Goal: Information Seeking & Learning: Learn about a topic

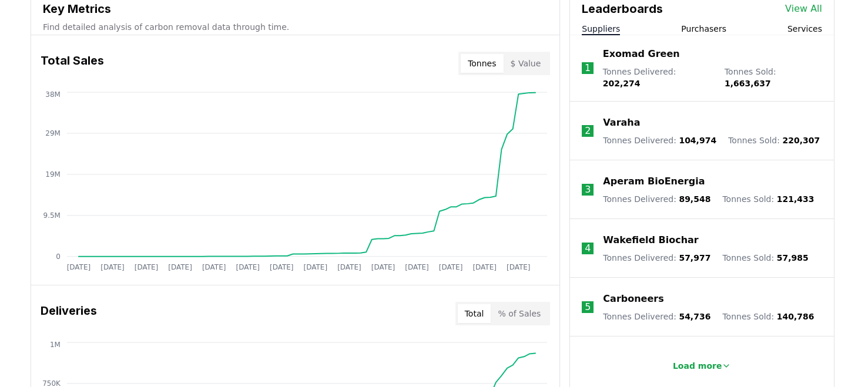
scroll to position [487, 0]
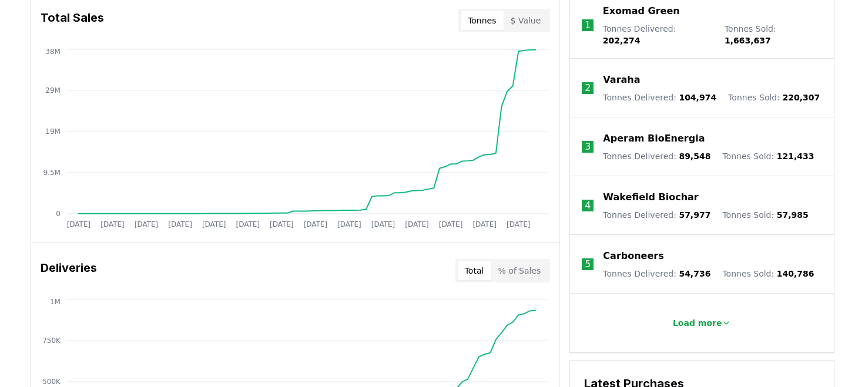
click at [674, 302] on li "Load more" at bounding box center [702, 323] width 264 height 59
click at [689, 317] on p "Load more" at bounding box center [697, 323] width 49 height 12
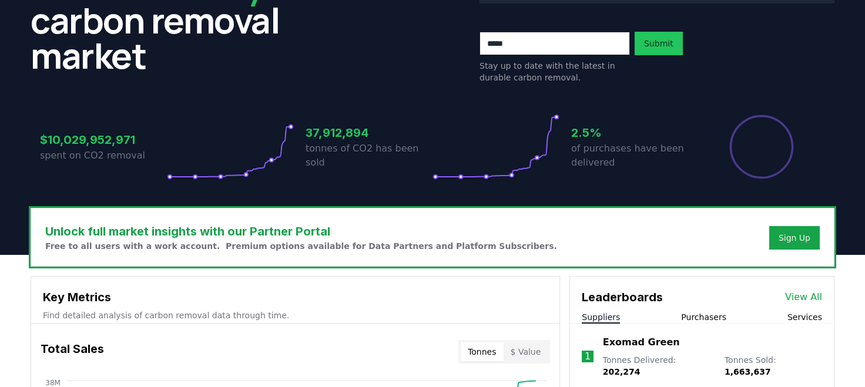
scroll to position [324, 0]
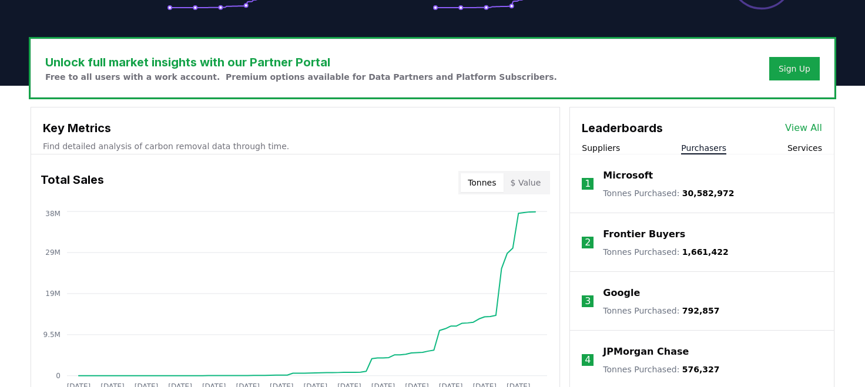
click at [708, 146] on button "Purchasers" at bounding box center [703, 148] width 45 height 12
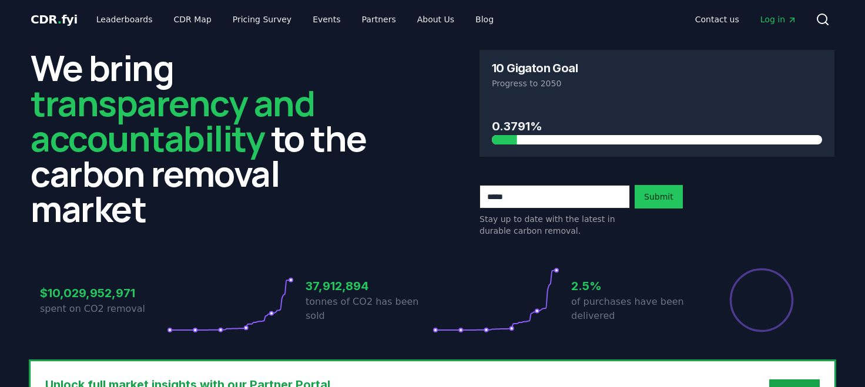
scroll to position [0, 0]
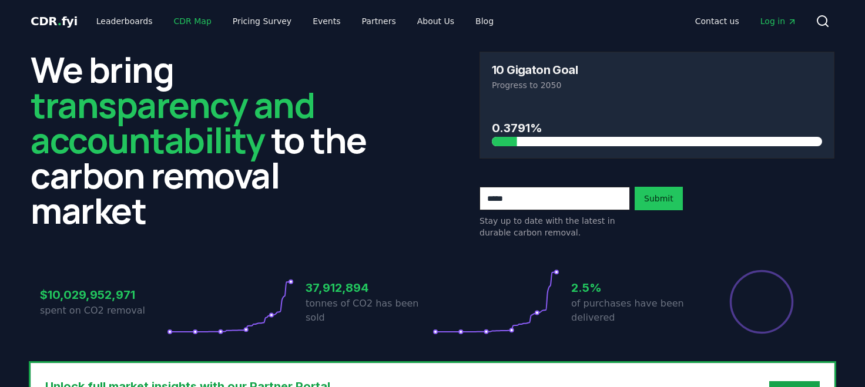
click at [173, 21] on link "CDR Map" at bounding box center [193, 21] width 56 height 21
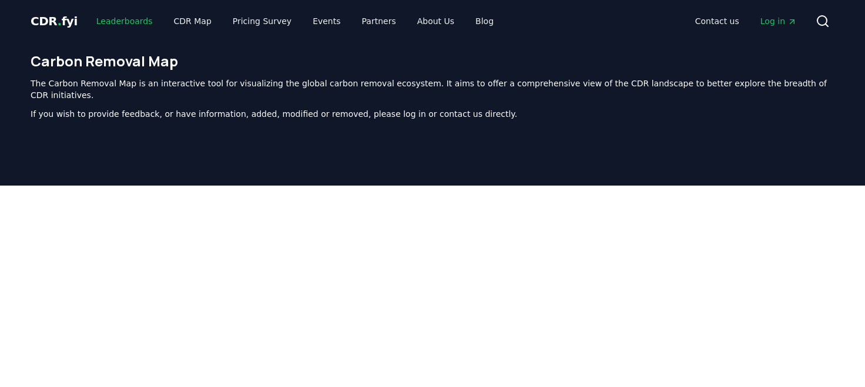
click at [126, 28] on link "Leaderboards" at bounding box center [124, 21] width 75 height 21
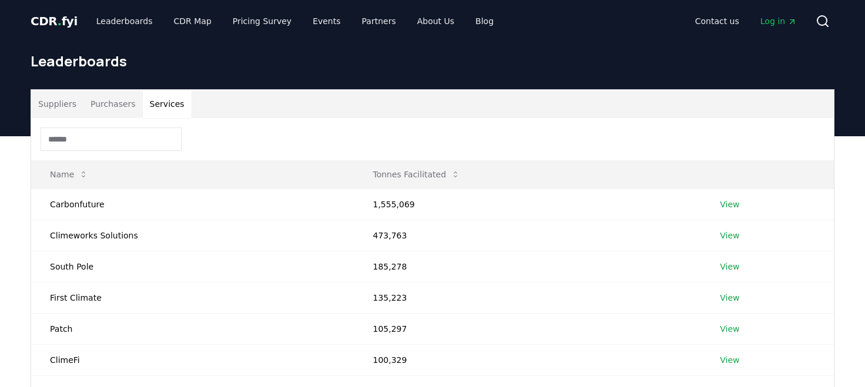
click at [155, 101] on button "Services" at bounding box center [167, 104] width 49 height 28
click at [59, 102] on button "Suppliers" at bounding box center [57, 104] width 52 height 28
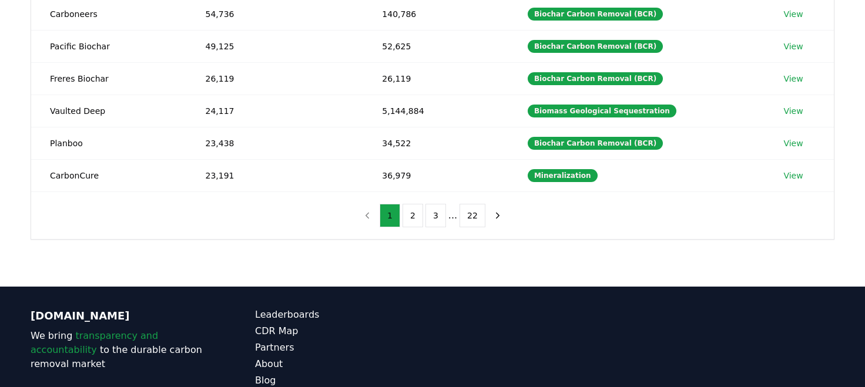
scroll to position [324, 0]
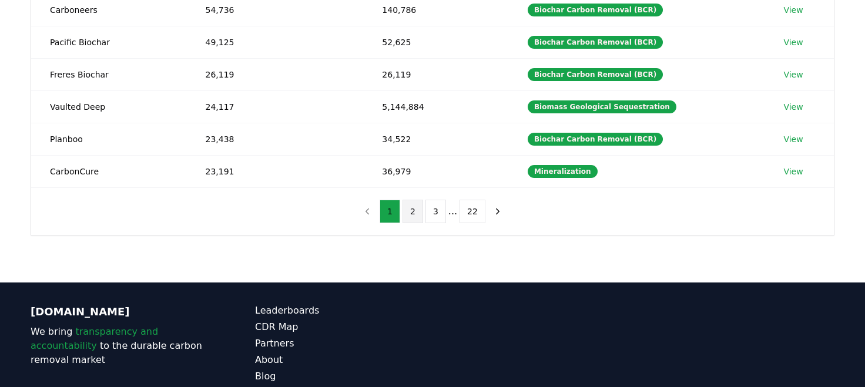
click at [414, 202] on button "2" at bounding box center [413, 212] width 21 height 24
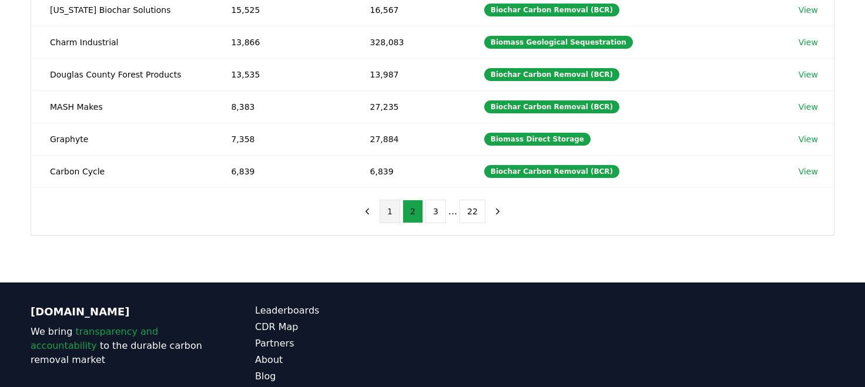
click at [391, 207] on button "1" at bounding box center [390, 212] width 21 height 24
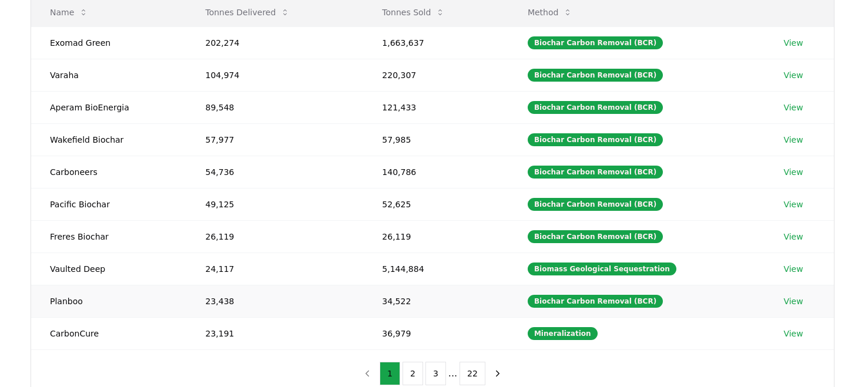
scroll to position [81, 0]
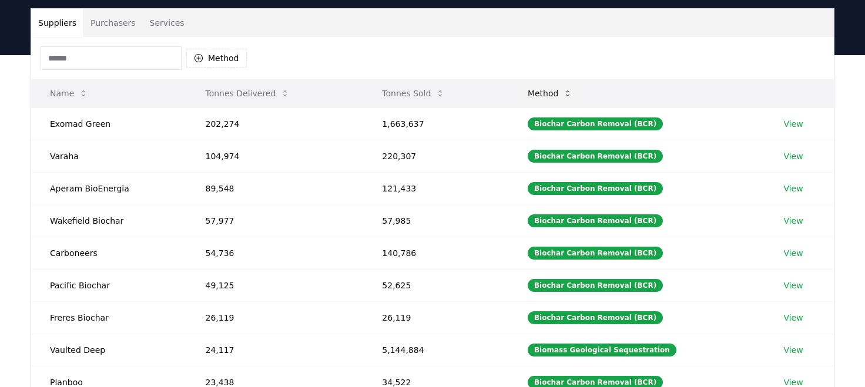
click at [562, 83] on button "Method" at bounding box center [550, 94] width 64 height 24
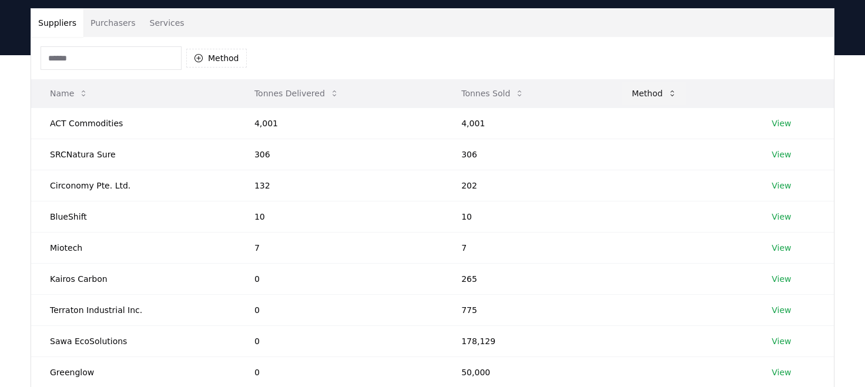
click at [648, 89] on button "Method" at bounding box center [654, 94] width 64 height 24
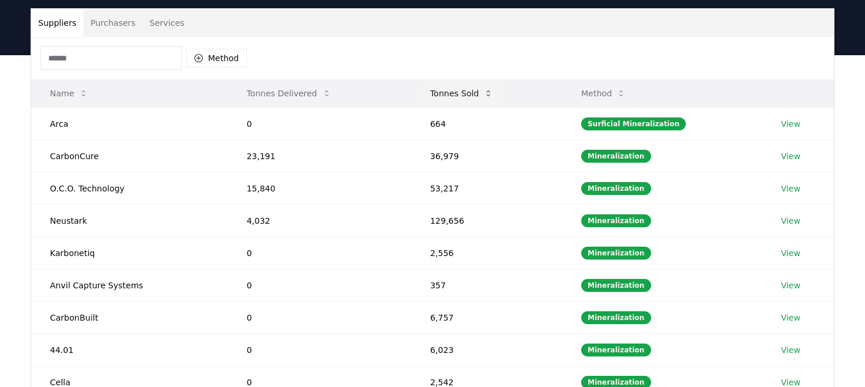
click at [473, 98] on button "Tonnes Sold" at bounding box center [462, 94] width 82 height 24
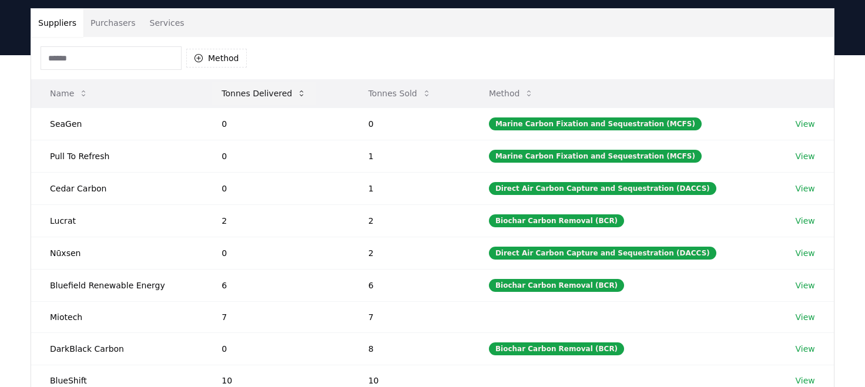
click at [276, 92] on button "Tonnes Delivered" at bounding box center [263, 94] width 103 height 24
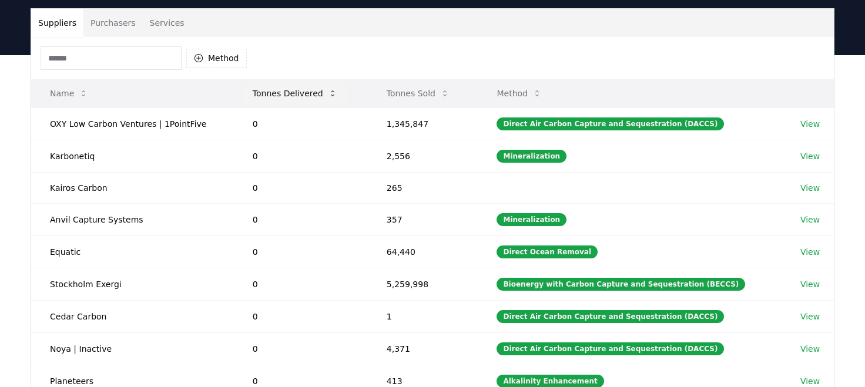
click at [276, 92] on button "Tonnes Delivered" at bounding box center [294, 94] width 103 height 24
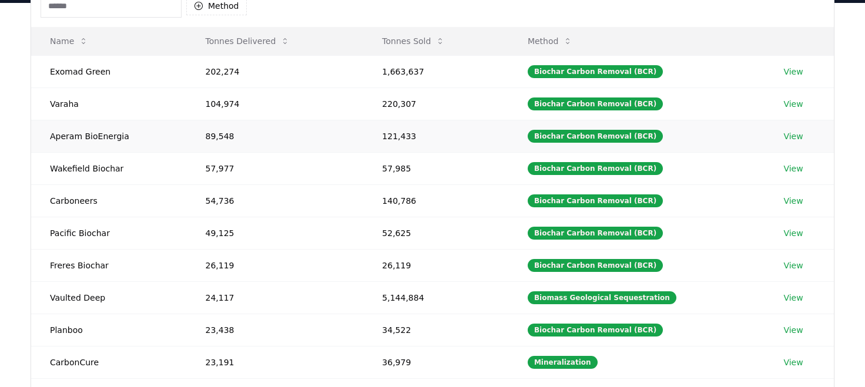
scroll to position [162, 0]
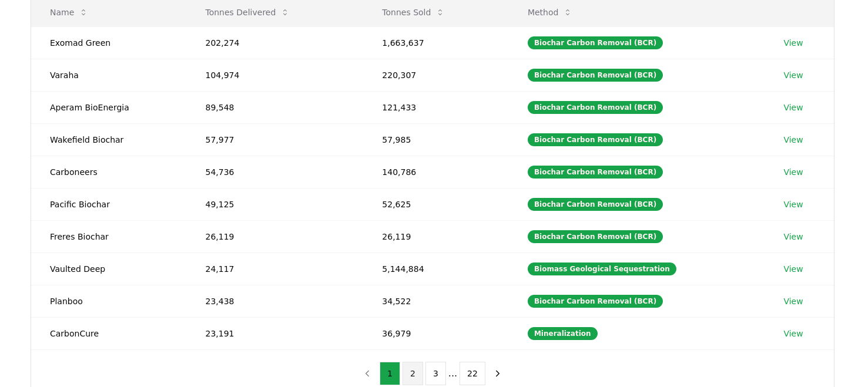
click at [414, 369] on button "2" at bounding box center [413, 374] width 21 height 24
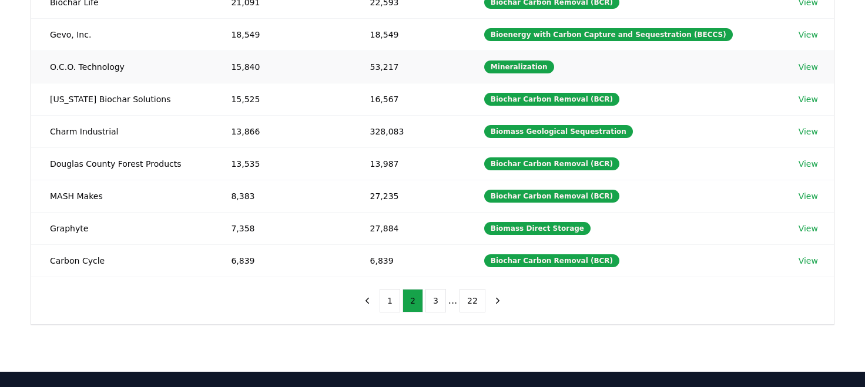
scroll to position [243, 0]
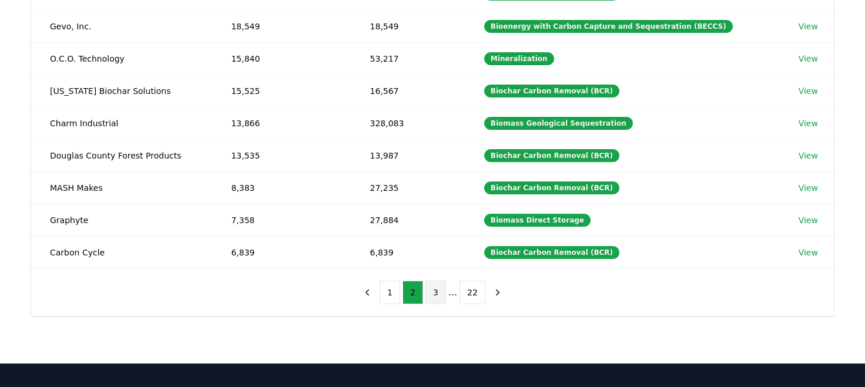
click at [433, 285] on button "3" at bounding box center [436, 293] width 21 height 24
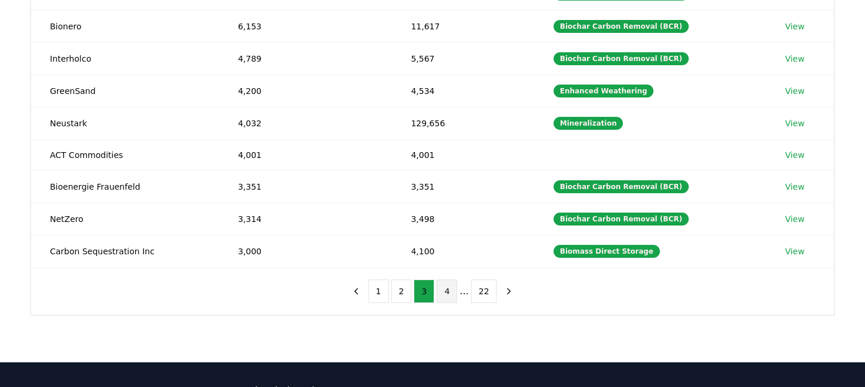
click at [449, 290] on button "4" at bounding box center [447, 292] width 21 height 24
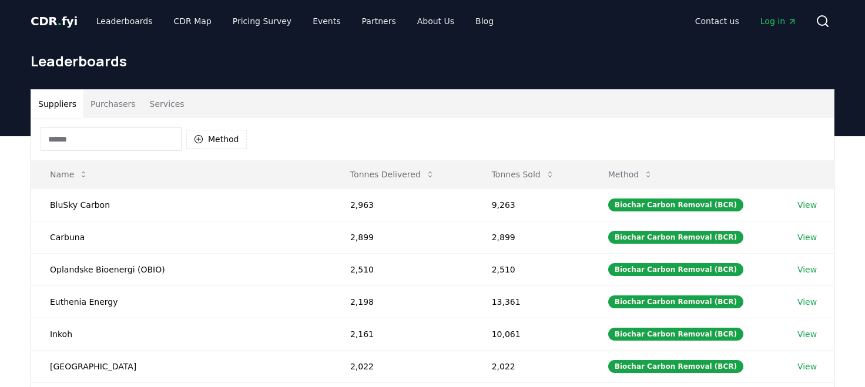
scroll to position [403, 0]
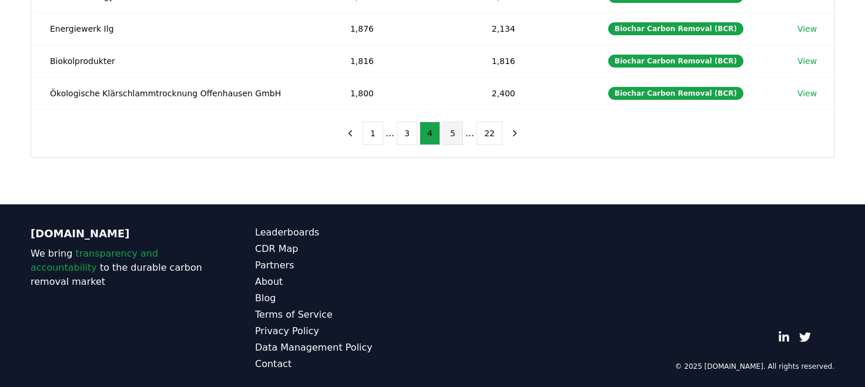
click at [448, 129] on button "5" at bounding box center [453, 134] width 21 height 24
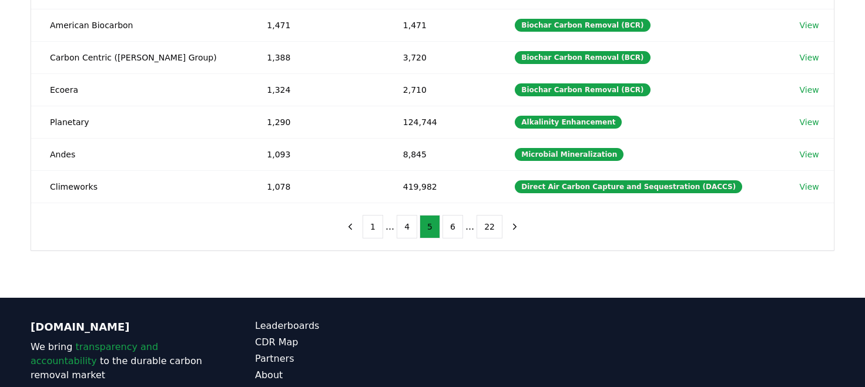
scroll to position [324, 0]
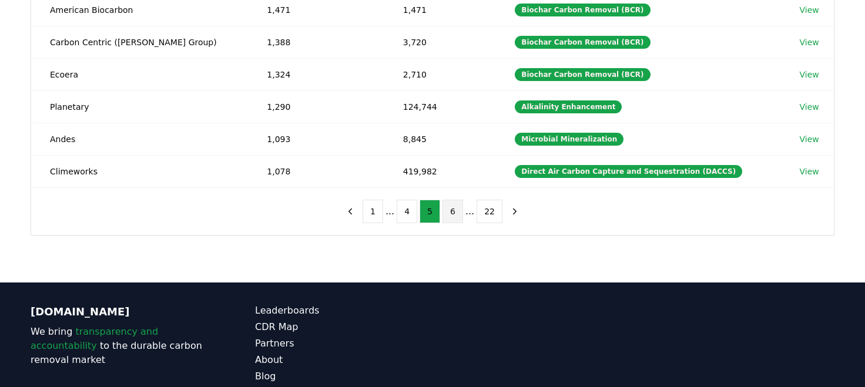
click at [450, 206] on button "6" at bounding box center [453, 212] width 21 height 24
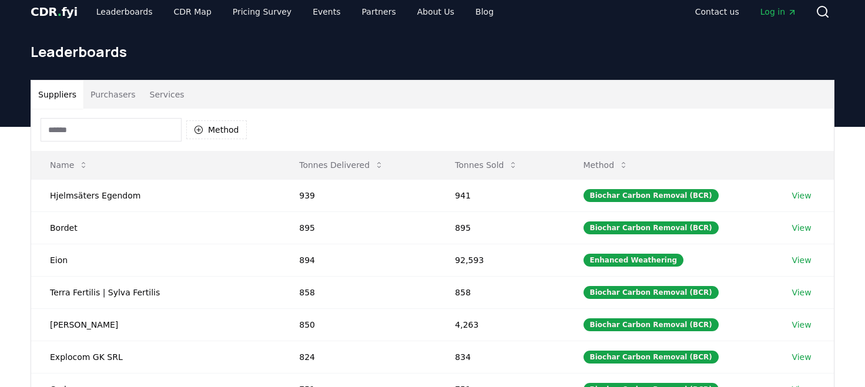
scroll to position [0, 0]
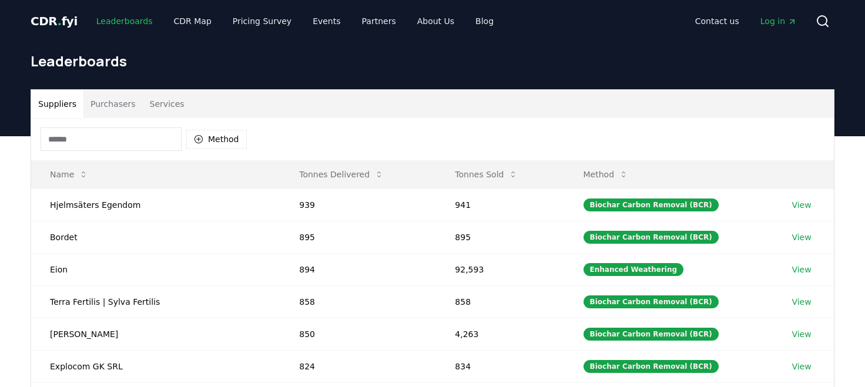
click at [100, 24] on link "Leaderboards" at bounding box center [124, 21] width 75 height 21
click at [127, 18] on link "Leaderboards" at bounding box center [124, 21] width 75 height 21
click at [39, 18] on span "CDR . fyi" at bounding box center [54, 21] width 47 height 14
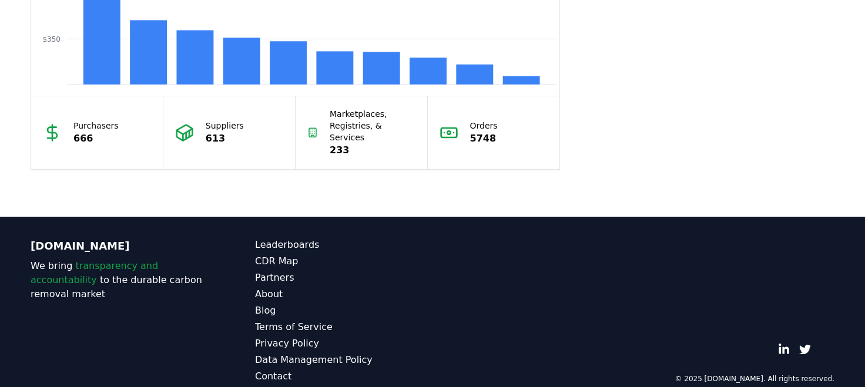
scroll to position [1135, 0]
